Goal: Information Seeking & Learning: Check status

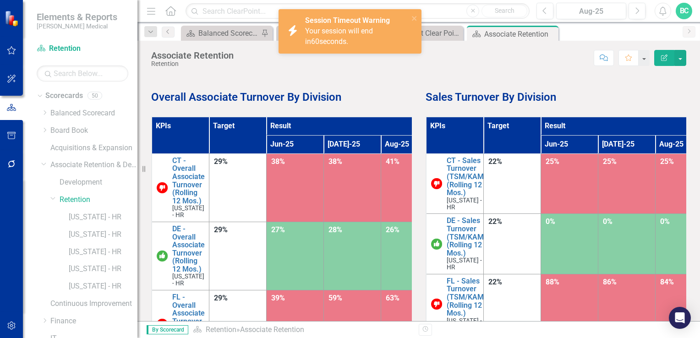
scroll to position [32, 0]
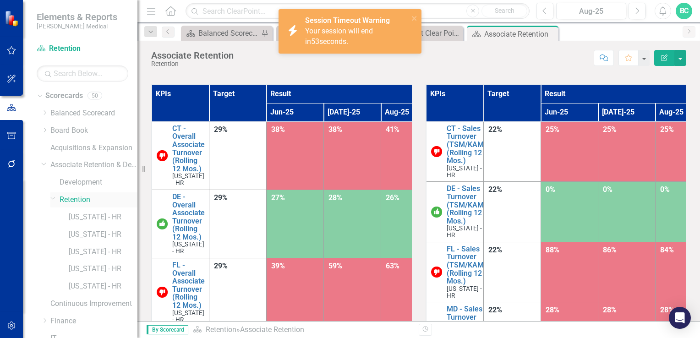
click at [68, 198] on link "Retention" at bounding box center [99, 200] width 78 height 11
click at [77, 286] on link "[US_STATE] - HR" at bounding box center [103, 286] width 69 height 11
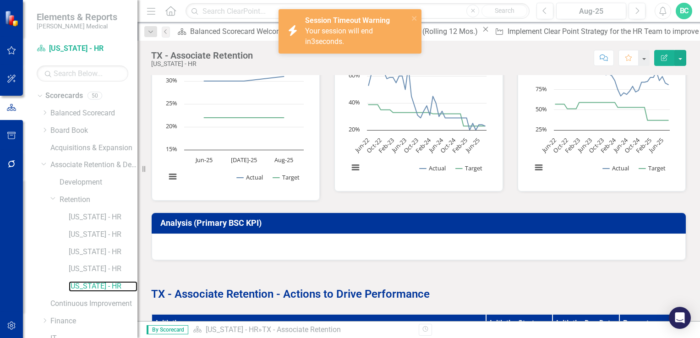
scroll to position [333, 0]
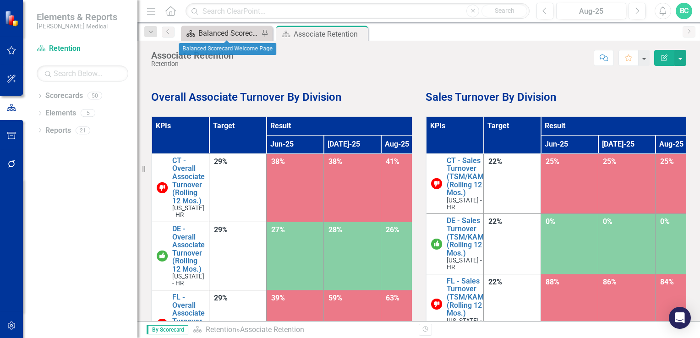
click at [229, 30] on div "Balanced Scorecard Welcome Page" at bounding box center [228, 32] width 60 height 11
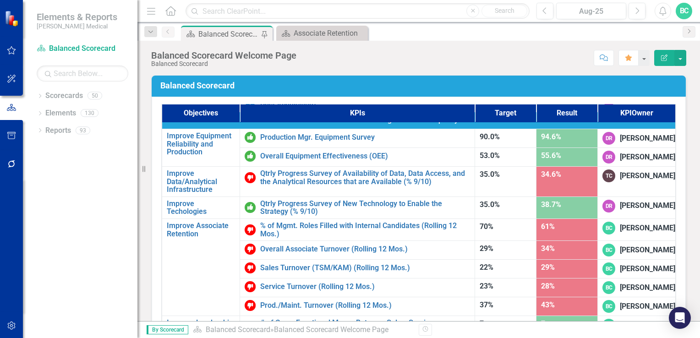
scroll to position [581, 0]
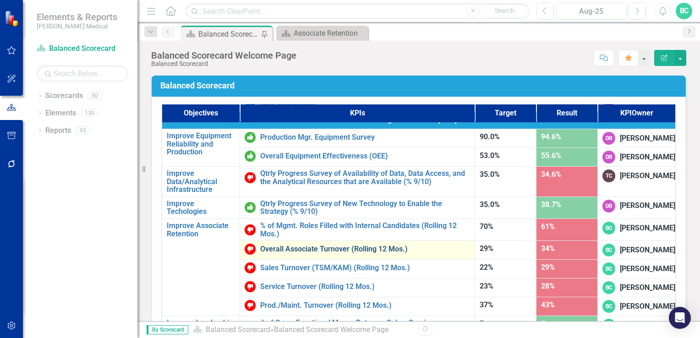
click at [315, 245] on link "Overall Associate Turnover (Rolling 12 Mos.)" at bounding box center [365, 249] width 210 height 8
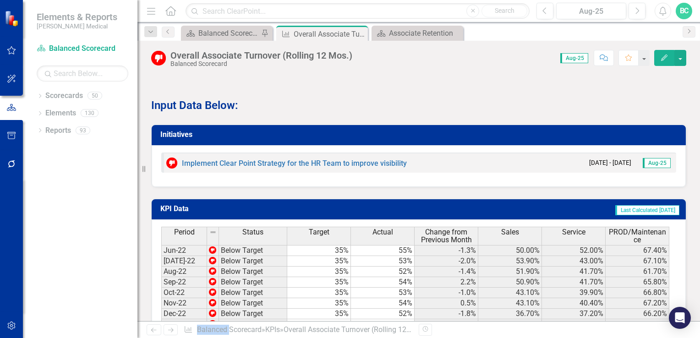
scroll to position [788, 0]
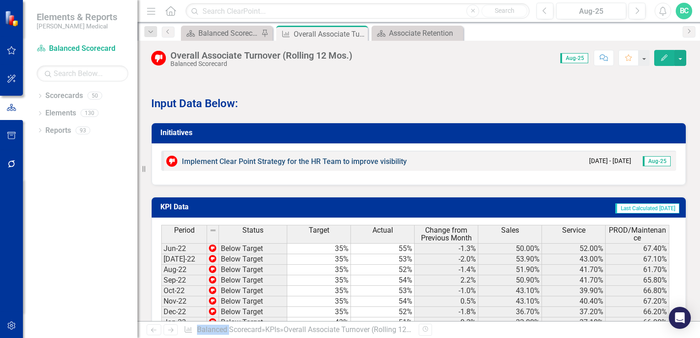
click at [257, 163] on link "Implement Clear Point Strategy for the HR Team to improve visibility" at bounding box center [294, 161] width 225 height 9
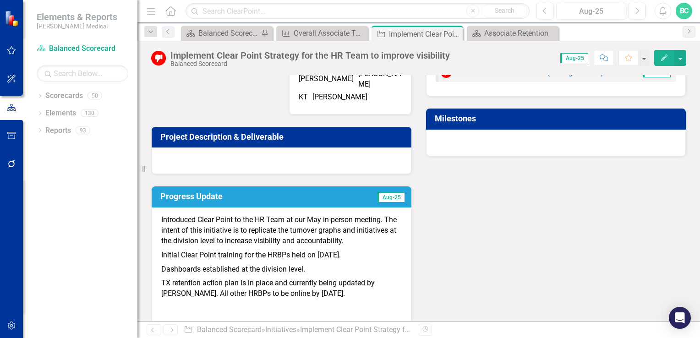
scroll to position [133, 0]
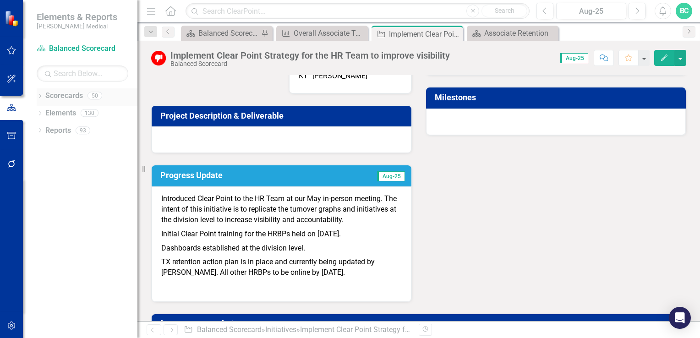
click at [40, 96] on icon at bounding box center [40, 96] width 2 height 4
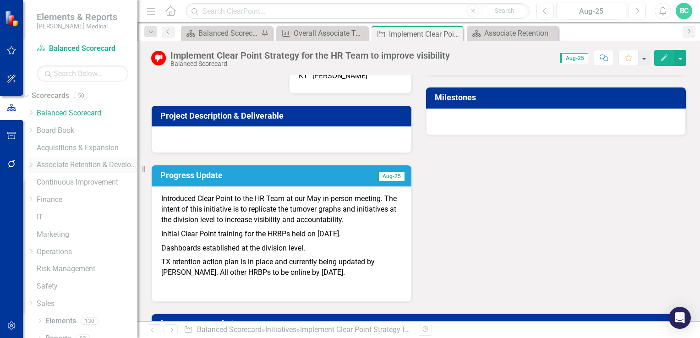
click at [34, 164] on icon "Dropdown" at bounding box center [30, 164] width 7 height 5
click at [79, 202] on link "Retention" at bounding box center [82, 198] width 110 height 11
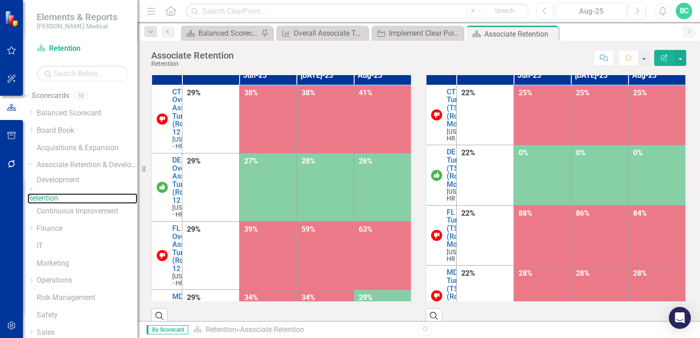
scroll to position [67, 0]
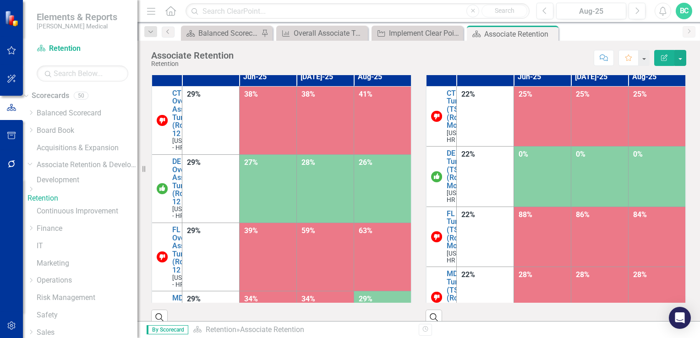
drag, startPoint x: 338, startPoint y: 283, endPoint x: 383, endPoint y: 285, distance: 44.5
click at [383, 303] on div "Search" at bounding box center [281, 314] width 261 height 22
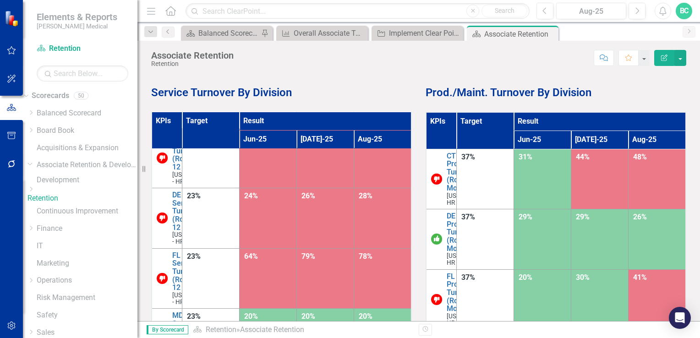
scroll to position [337, 0]
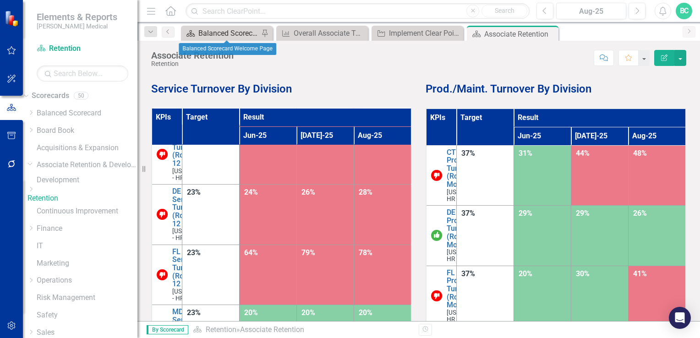
click at [225, 30] on div "Balanced Scorecard Welcome Page" at bounding box center [228, 32] width 60 height 11
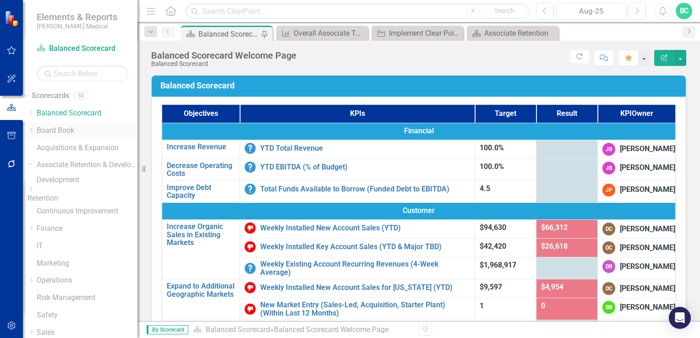
click at [34, 131] on icon "Dropdown" at bounding box center [30, 129] width 7 height 5
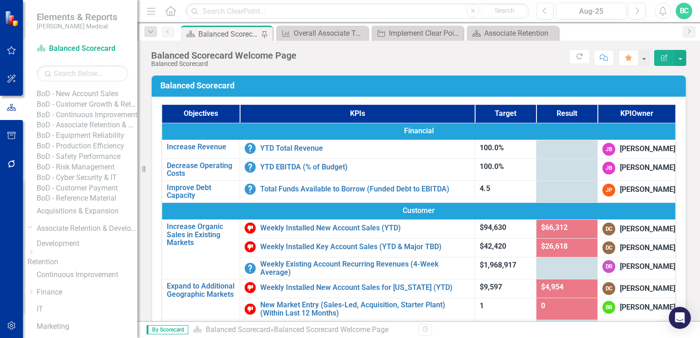
scroll to position [94, 0]
click at [97, 130] on link "BoD - Associate Retention & Development" at bounding box center [87, 124] width 101 height 11
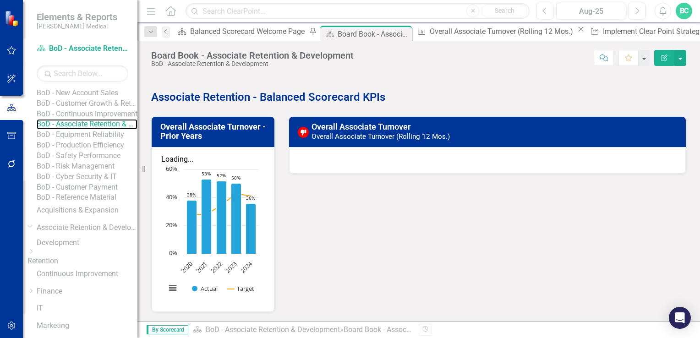
scroll to position [375, 0]
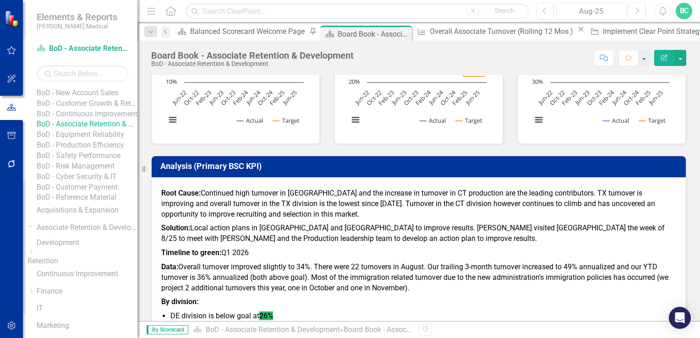
click at [414, 260] on p "Data: Overall turnover improved slightly to 34%. There were 22 turnovers in Aug…" at bounding box center [418, 277] width 515 height 35
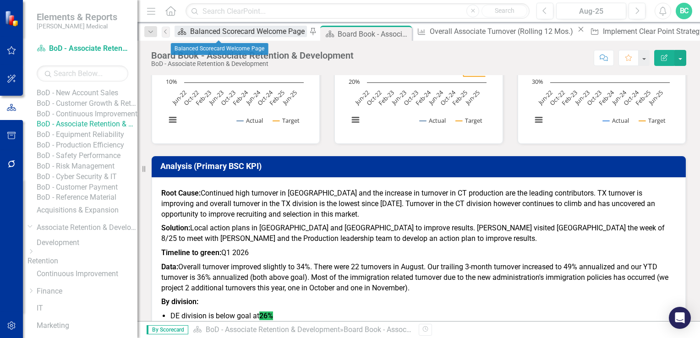
click at [222, 35] on div "Balanced Scorecard Welcome Page" at bounding box center [248, 31] width 117 height 11
